Goal: Task Accomplishment & Management: Manage account settings

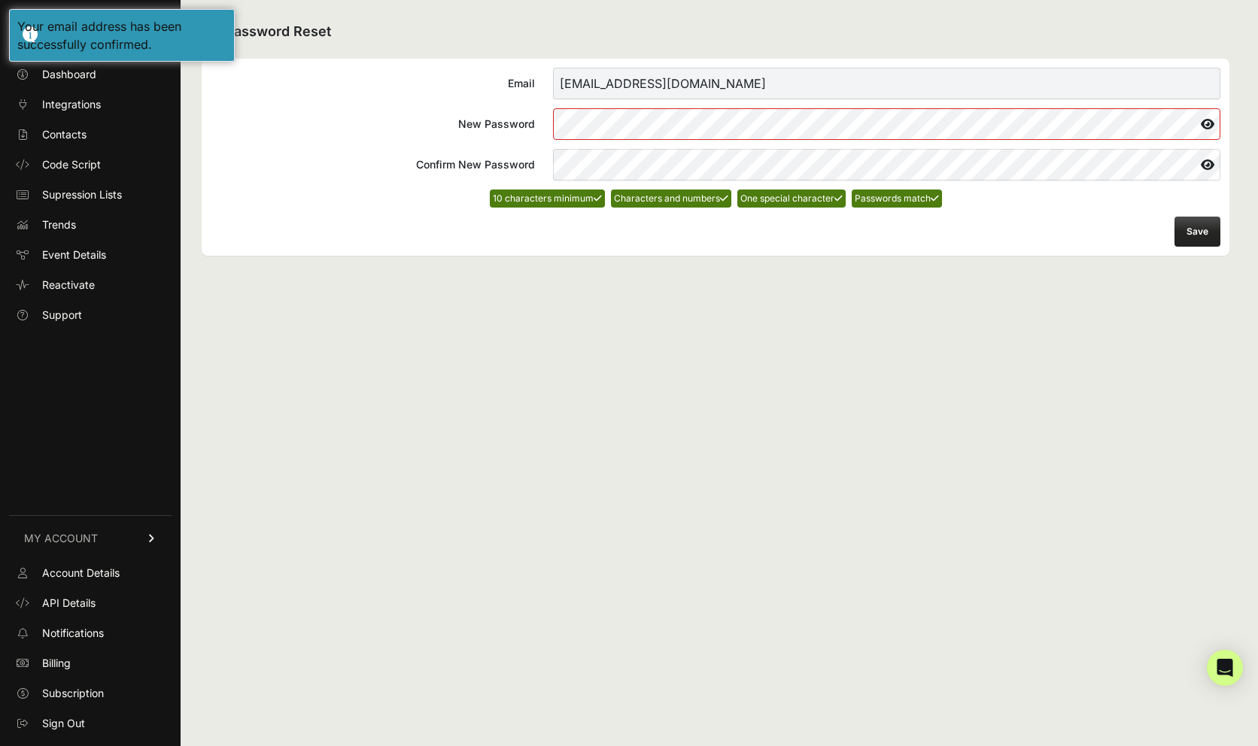
click at [1194, 235] on button "Save" at bounding box center [1197, 232] width 46 height 30
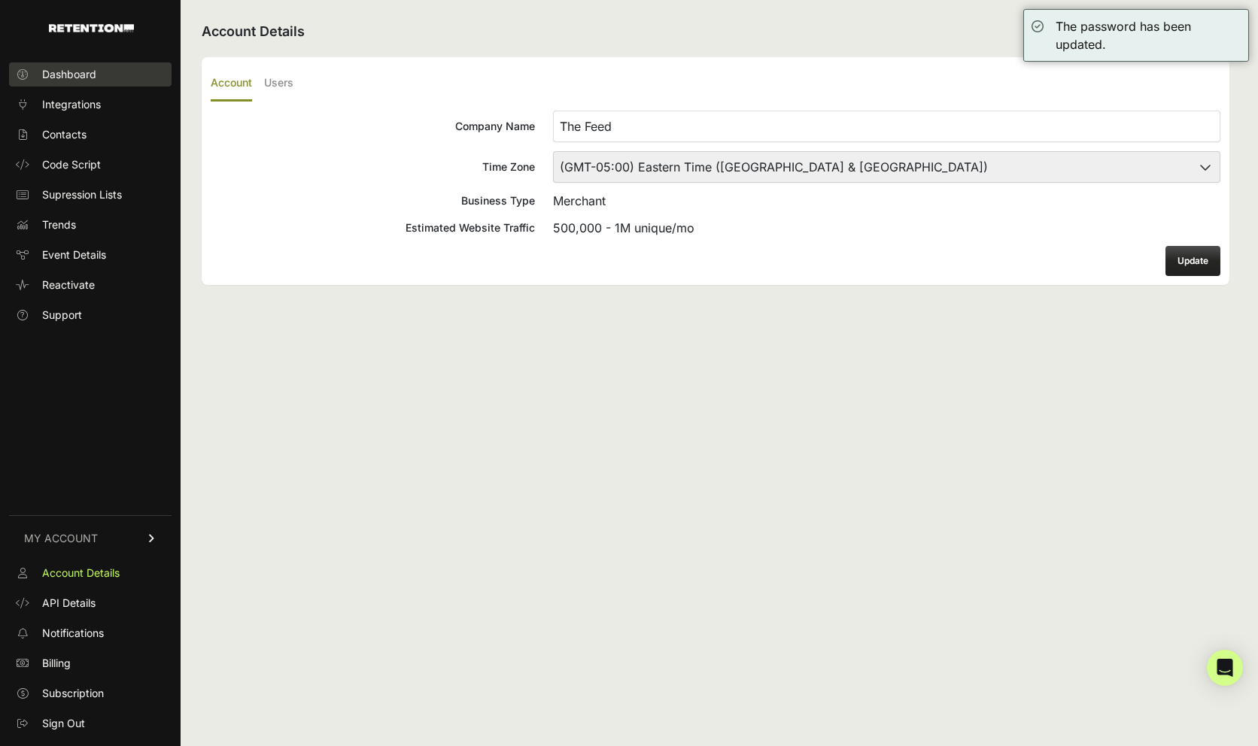
click at [98, 76] on link "Dashboard" at bounding box center [90, 74] width 162 height 24
